Goal: Transaction & Acquisition: Purchase product/service

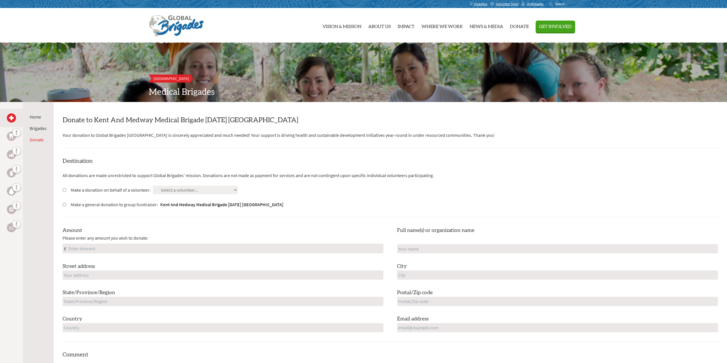
click at [117, 188] on label "Make a donation on behalf of a volunteer:" at bounding box center [111, 189] width 80 height 7
click at [66, 188] on input "Make a donation on behalf of a volunteer:" at bounding box center [65, 190] width 4 height 4
radio input "true"
click at [191, 190] on select "Select a volunteer... [PERSON_NAME] [PERSON_NAME] [PERSON_NAME] [PERSON_NAME] […" at bounding box center [195, 190] width 85 height 9
click at [197, 171] on div "Destination All donations are made unrestricted to support Global Brigades' mis…" at bounding box center [390, 249] width 655 height 184
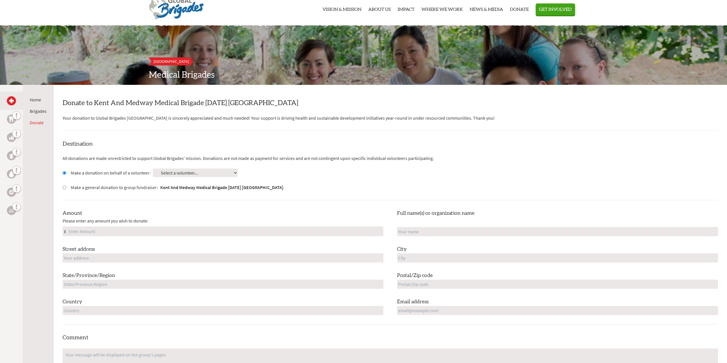
scroll to position [57, 0]
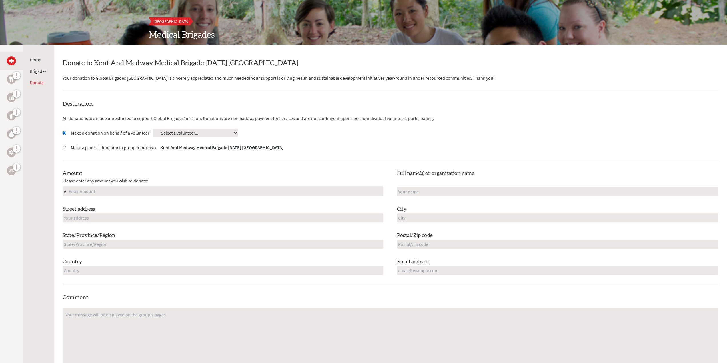
click at [149, 147] on label "Make a general donation to group fundraiser: Kent And Medway Medical Brigade [D…" at bounding box center [177, 147] width 212 height 7
click at [66, 147] on input "Make a general donation to group fundraiser: Kent And Medway Medical Brigade [D…" at bounding box center [65, 148] width 4 height 4
radio input "true"
click at [129, 190] on input "Amount" at bounding box center [224, 191] width 315 height 9
type input "75.85"
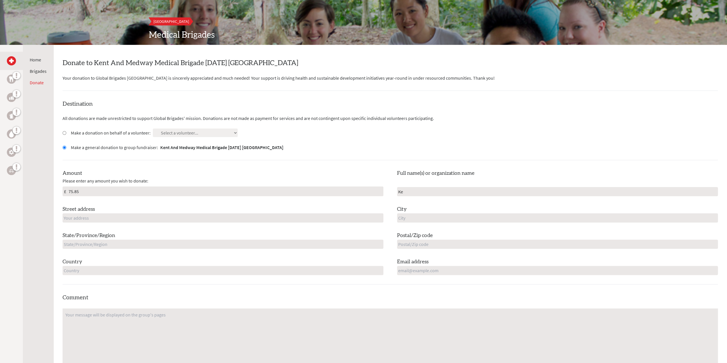
type input "K"
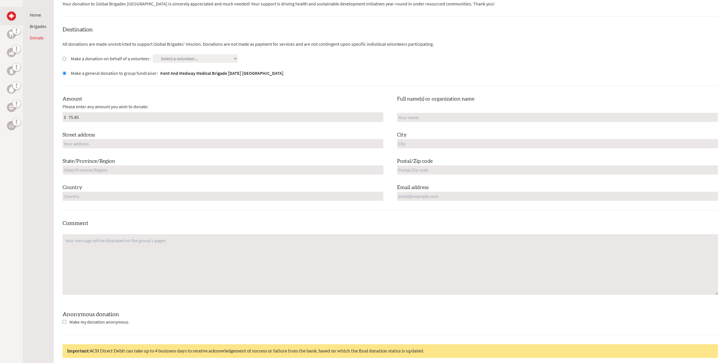
scroll to position [114, 0]
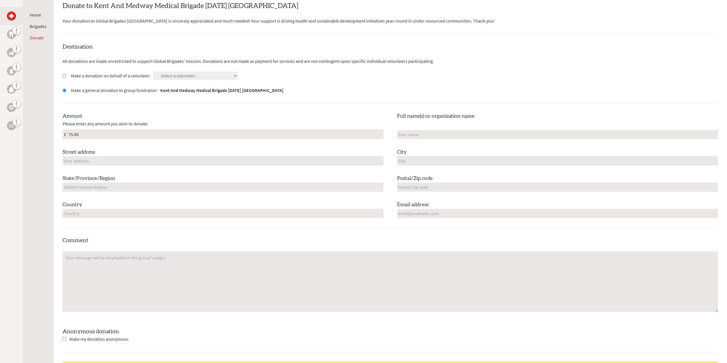
click at [92, 133] on input "75.85" at bounding box center [224, 134] width 315 height 9
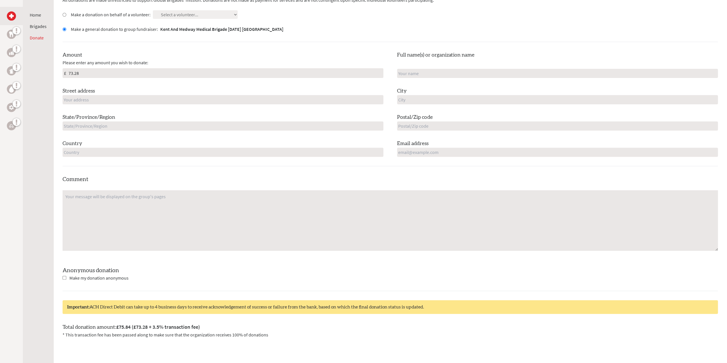
scroll to position [143, 0]
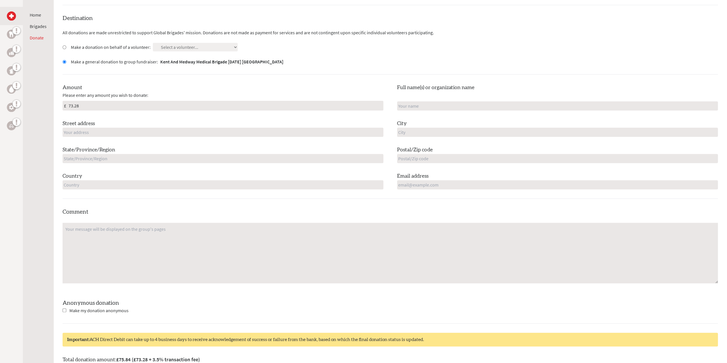
click at [90, 108] on input "73.28" at bounding box center [224, 105] width 315 height 9
click at [138, 87] on div "Amount Please enter any amount you wish to donate: £ 73.29" at bounding box center [223, 97] width 321 height 27
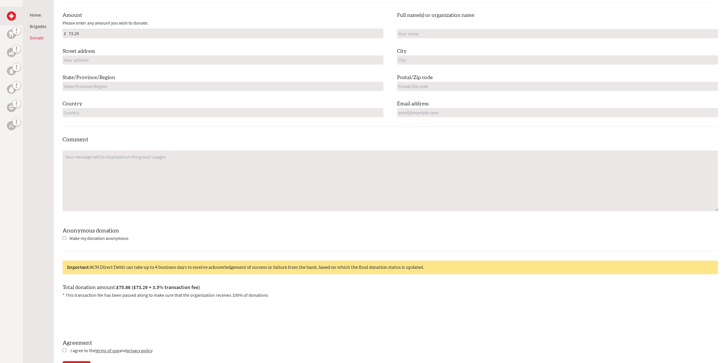
scroll to position [114, 0]
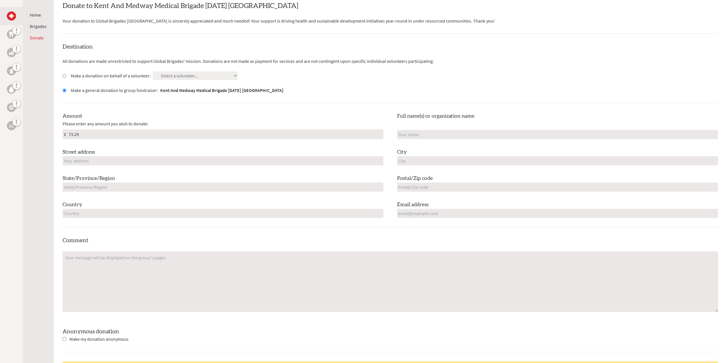
click at [114, 136] on input "73.29" at bounding box center [224, 134] width 315 height 9
click at [151, 118] on div "Amount Please enter any amount you wish to donate: £ 73.28" at bounding box center [223, 125] width 321 height 27
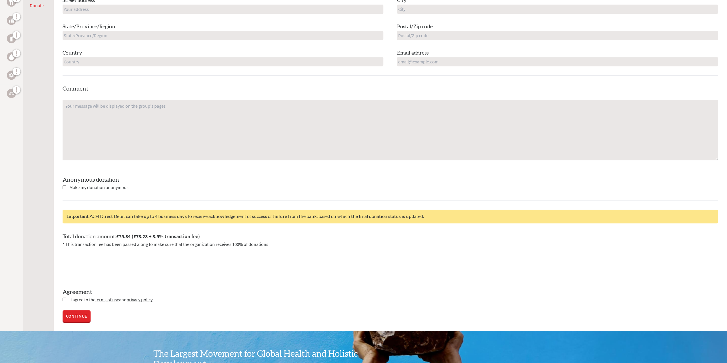
scroll to position [143, 0]
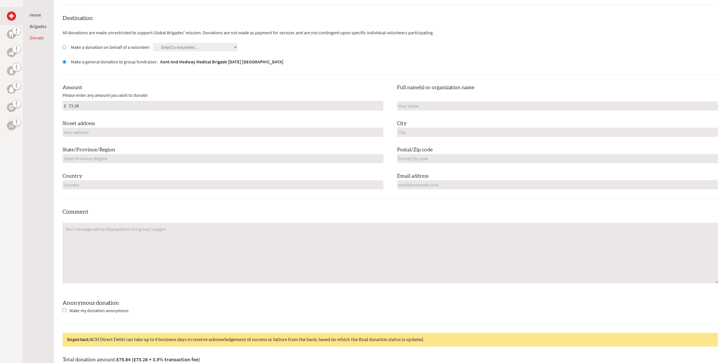
click at [91, 103] on input "73.28" at bounding box center [224, 105] width 315 height 9
type input "73.285"
click at [157, 75] on div "Destination All donations are made unrestricted to support Global Brigades' mis…" at bounding box center [390, 106] width 655 height 184
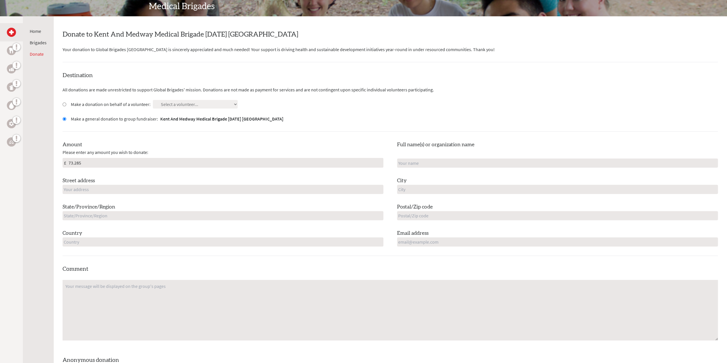
scroll to position [114, 0]
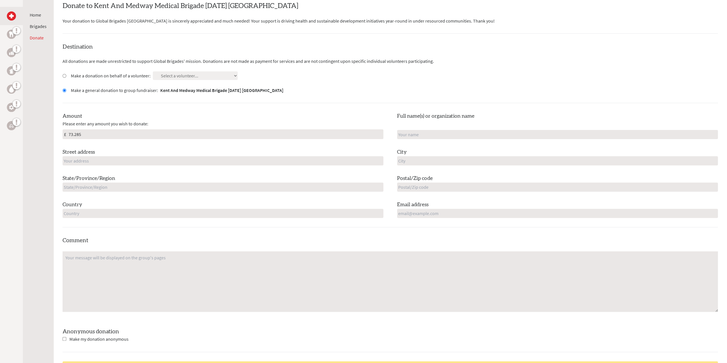
click at [65, 74] on input "Make a donation on behalf of a volunteer:" at bounding box center [65, 76] width 4 height 4
radio input "true"
click at [190, 76] on select "Select a volunteer... [PERSON_NAME] [PERSON_NAME] [PERSON_NAME] [PERSON_NAME] […" at bounding box center [195, 75] width 85 height 9
click at [65, 90] on input "Make a general donation to group fundraiser: Kent And Medway Medical Brigade [D…" at bounding box center [65, 90] width 4 height 4
radio input "true"
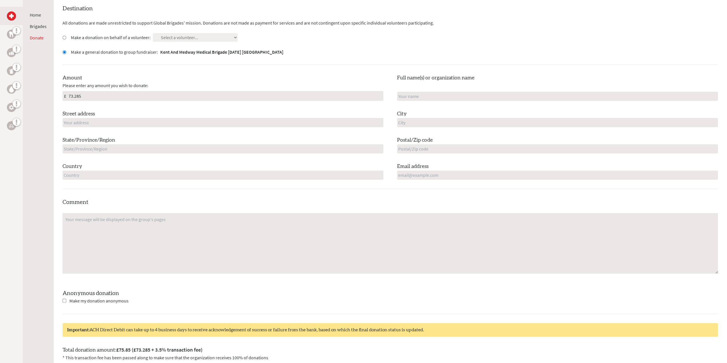
scroll to position [143, 0]
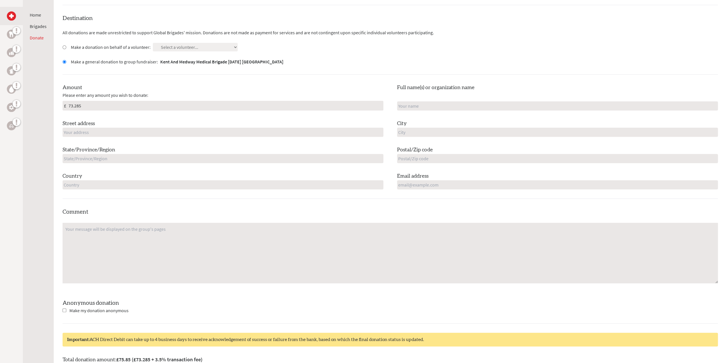
click at [148, 142] on div "Amount Please enter any amount you wish to donate: £ 73.285 Full name(s) or org…" at bounding box center [390, 137] width 655 height 106
click at [429, 105] on input "text" at bounding box center [557, 105] width 321 height 9
type input "A2B Uni of Kent"
click at [266, 134] on input "text" at bounding box center [223, 132] width 321 height 9
type input "[GEOGRAPHIC_DATA]"
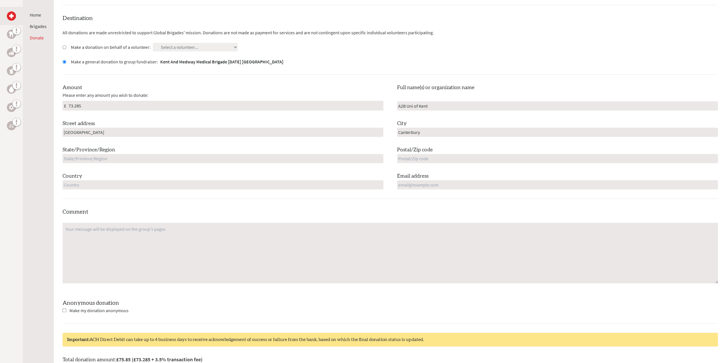
type input "Canterbury"
type input "Kent"
type input "CT2 2NY"
type input "[GEOGRAPHIC_DATA]"
type input "[EMAIL_ADDRESS][DOMAIN_NAME]"
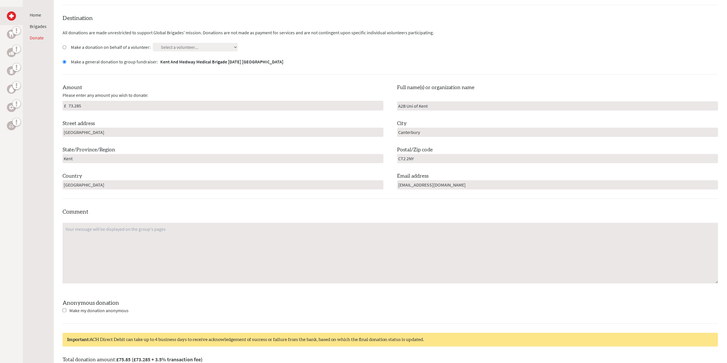
click at [230, 234] on textarea at bounding box center [390, 253] width 655 height 61
click at [150, 229] on textarea "€100 donation from St Raphael's" at bounding box center [390, 253] width 655 height 61
click at [214, 206] on form "Destination All donations are made unrestricted to support Global Brigades' mis…" at bounding box center [390, 223] width 655 height 419
click at [150, 208] on div "Comment €100 donation from St Raphael's Garda Credit Union for [PERSON_NAME] An…" at bounding box center [390, 266] width 655 height 116
click at [216, 229] on textarea "€100 donation from St Raphael's Garda Credit Union for [PERSON_NAME]" at bounding box center [390, 253] width 655 height 61
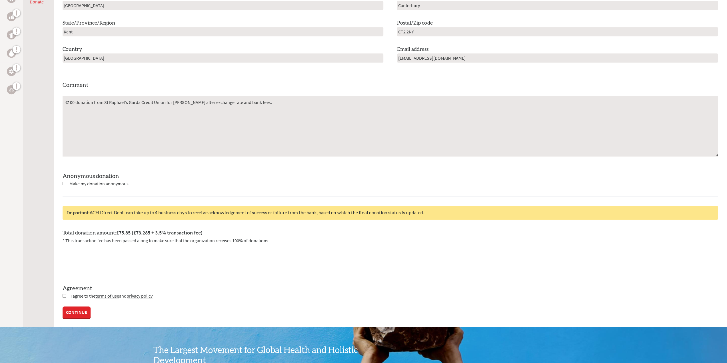
scroll to position [285, 0]
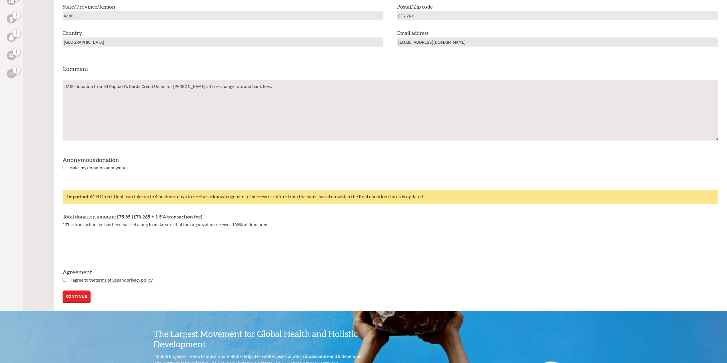
type textarea "€100 donation from St Raphael's Garda Credit Union for [PERSON_NAME] after exch…"
click at [63, 278] on input "checkbox" at bounding box center [65, 280] width 4 height 4
checkbox input "true"
click at [79, 298] on link "CONTINUE" at bounding box center [77, 296] width 28 height 11
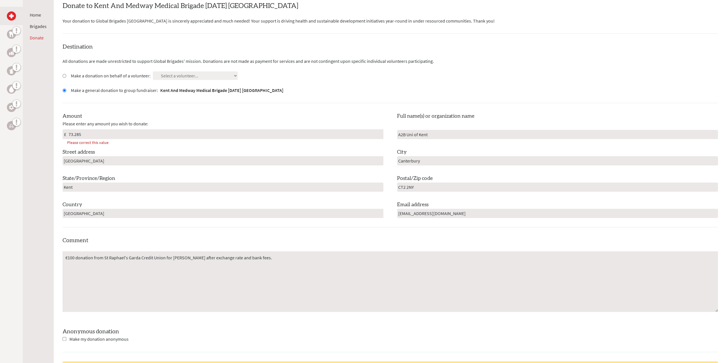
click at [92, 136] on input "73.285" at bounding box center [224, 134] width 315 height 9
type input "73.28"
click at [166, 113] on div "Amount Please enter any amount you wish to donate: £ 73.28" at bounding box center [223, 125] width 321 height 27
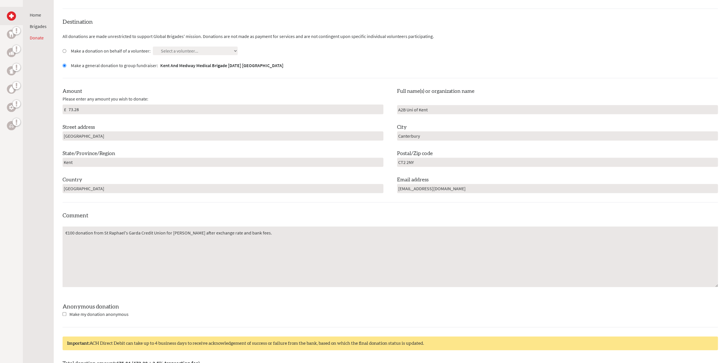
scroll to position [285, 0]
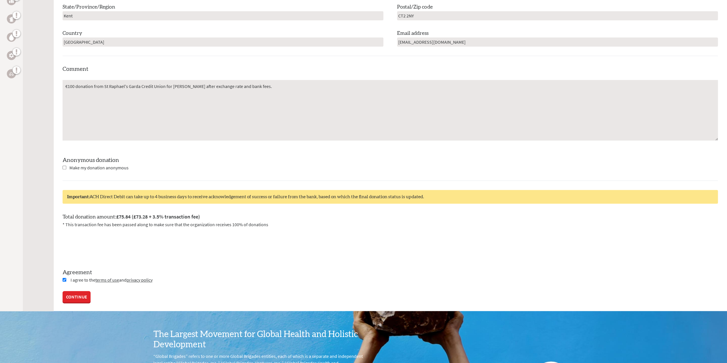
click at [79, 297] on link "CONTINUE" at bounding box center [77, 296] width 28 height 11
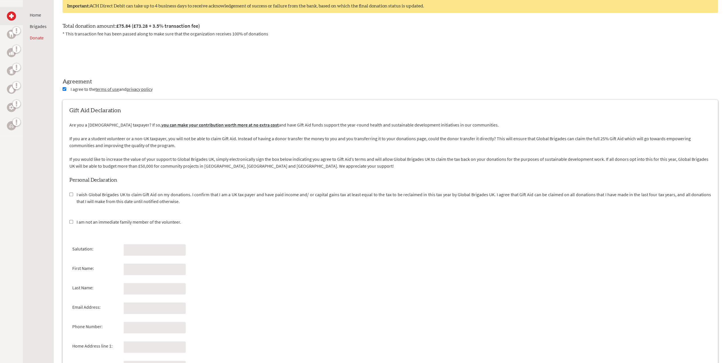
scroll to position [485, 0]
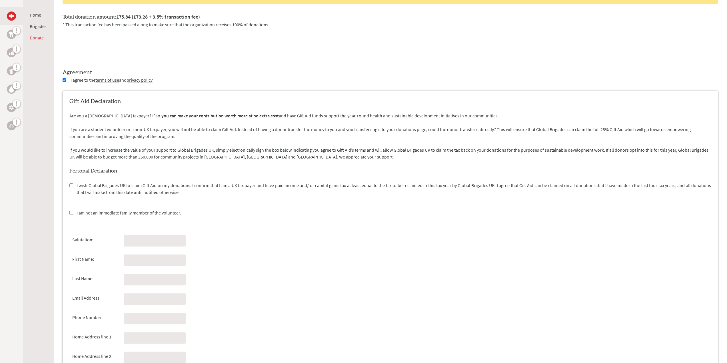
click at [102, 211] on label "I am not an immediate family member of the volunteer." at bounding box center [129, 212] width 104 height 7
click at [73, 211] on input "I am not an immediate family member of the volunteer." at bounding box center [71, 213] width 4 height 4
checkbox input "true"
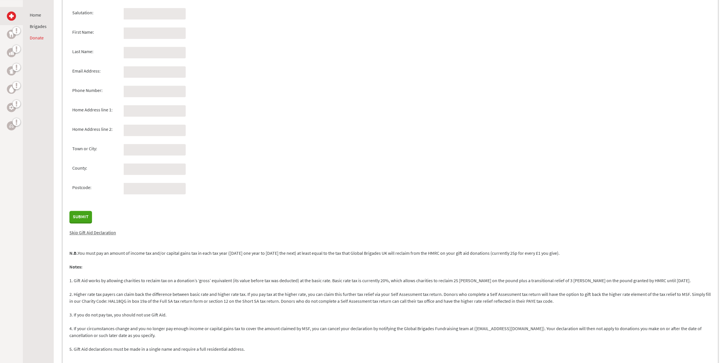
scroll to position [714, 0]
click at [98, 230] on link "Skip Gift Aid Declaration" at bounding box center [92, 231] width 47 height 6
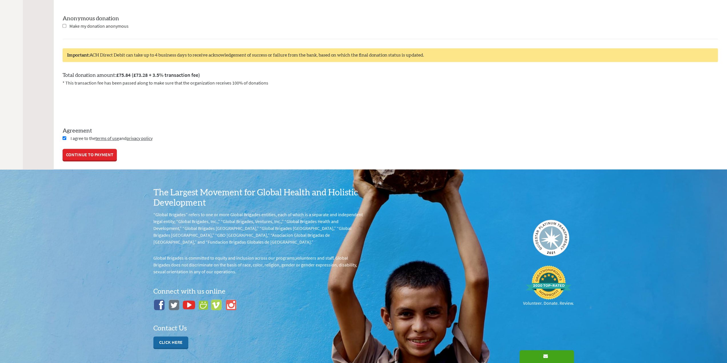
scroll to position [370, 0]
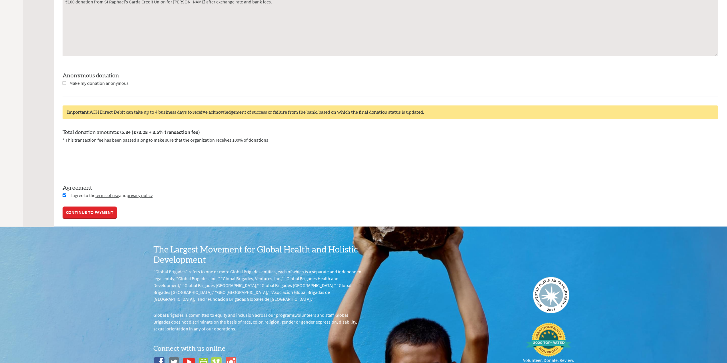
click at [103, 211] on link "CONTINUE TO PAYMENT" at bounding box center [90, 211] width 54 height 11
